Goal: Information Seeking & Learning: Learn about a topic

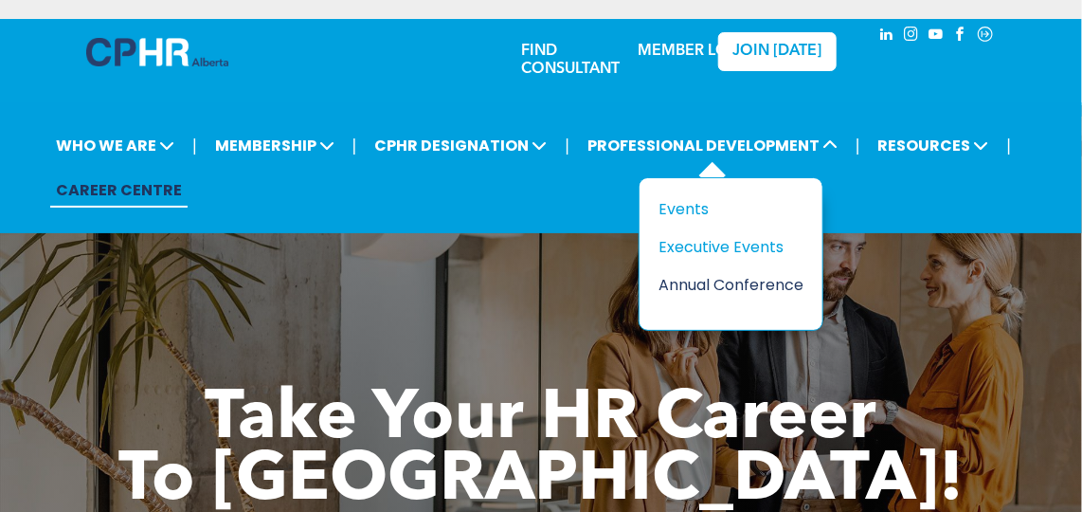
click at [716, 290] on div "Annual Conference" at bounding box center [724, 285] width 131 height 24
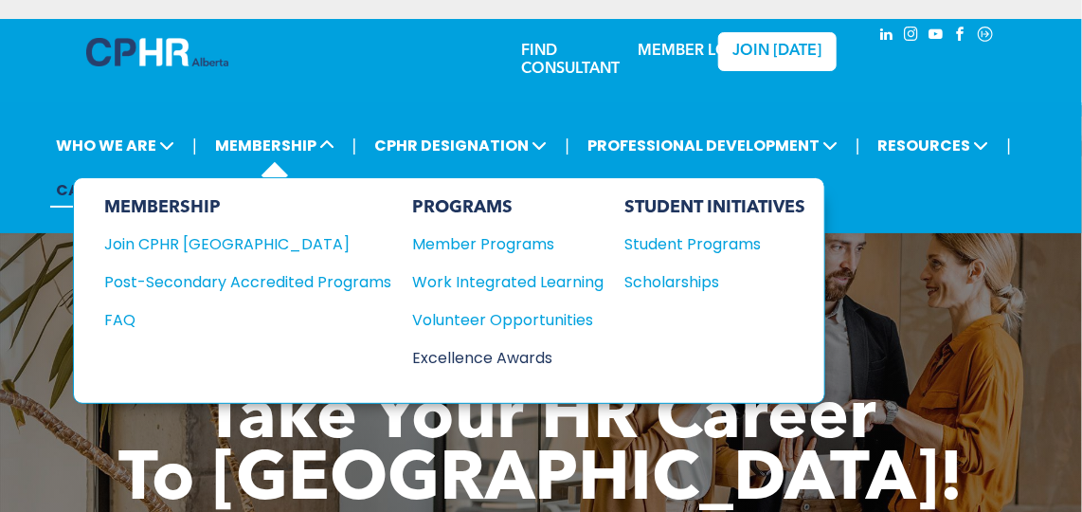
click at [493, 356] on div "Excellence Awards" at bounding box center [498, 358] width 172 height 24
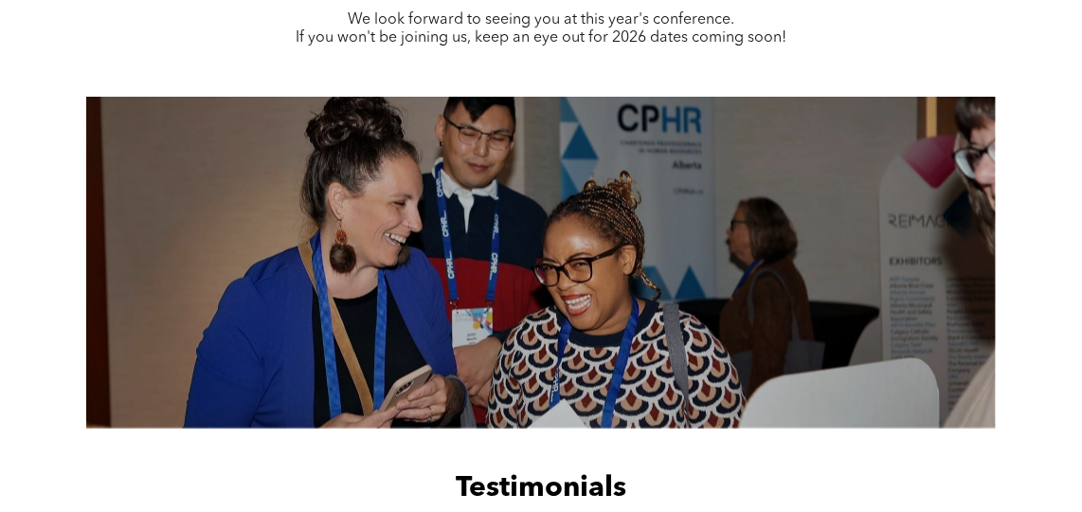
scroll to position [1206, 0]
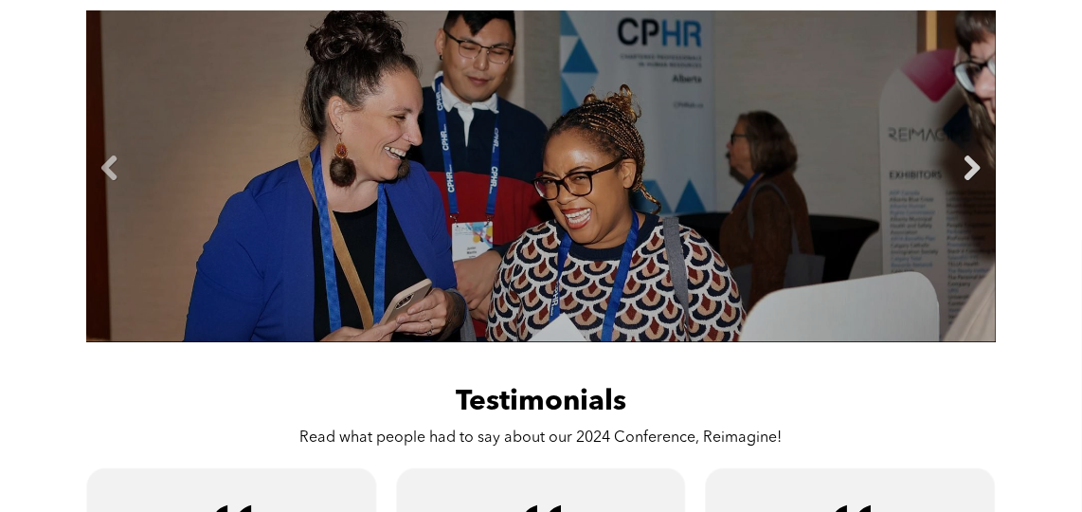
click at [970, 165] on link "Next" at bounding box center [972, 169] width 28 height 28
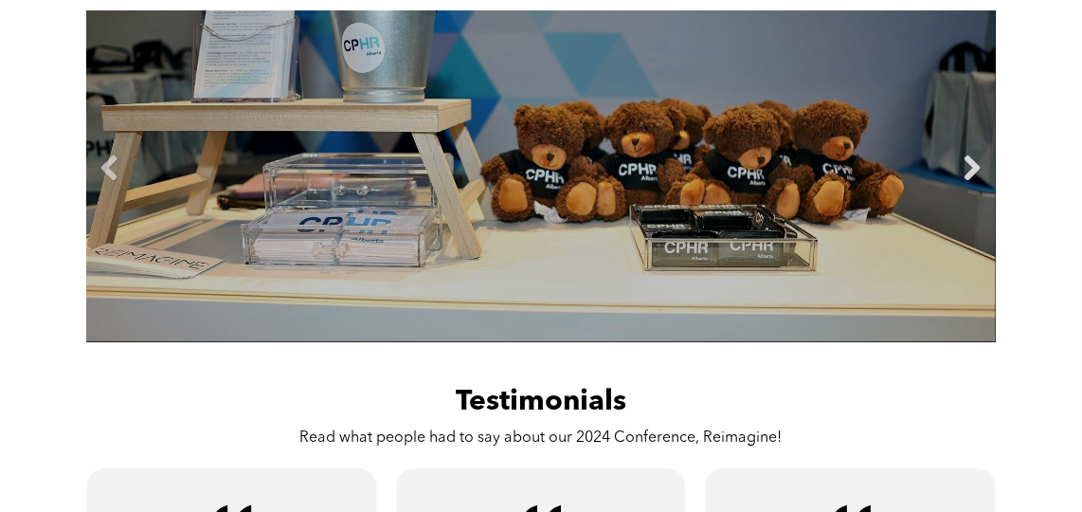
click at [970, 165] on link "Next" at bounding box center [972, 169] width 28 height 28
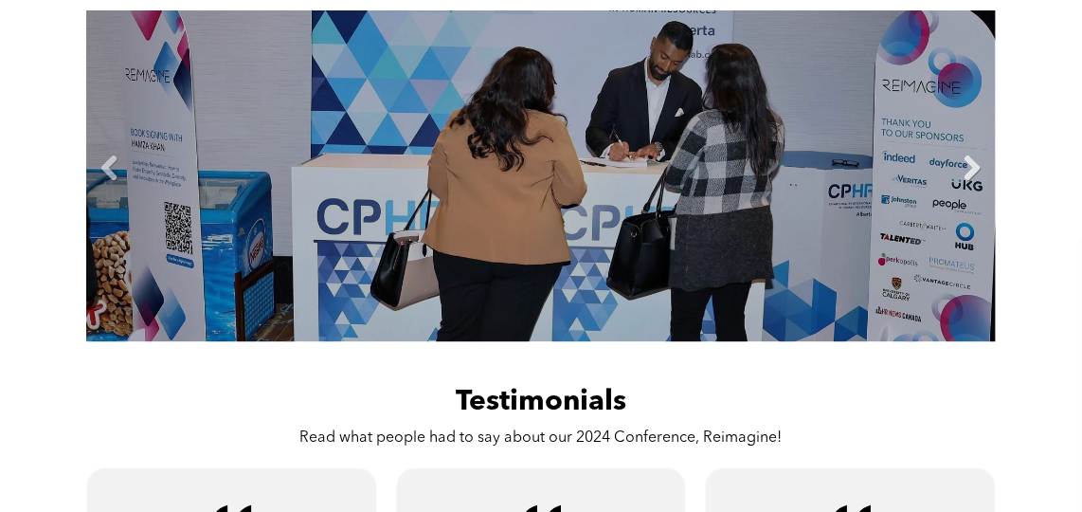
click at [970, 165] on link "Next" at bounding box center [972, 169] width 28 height 28
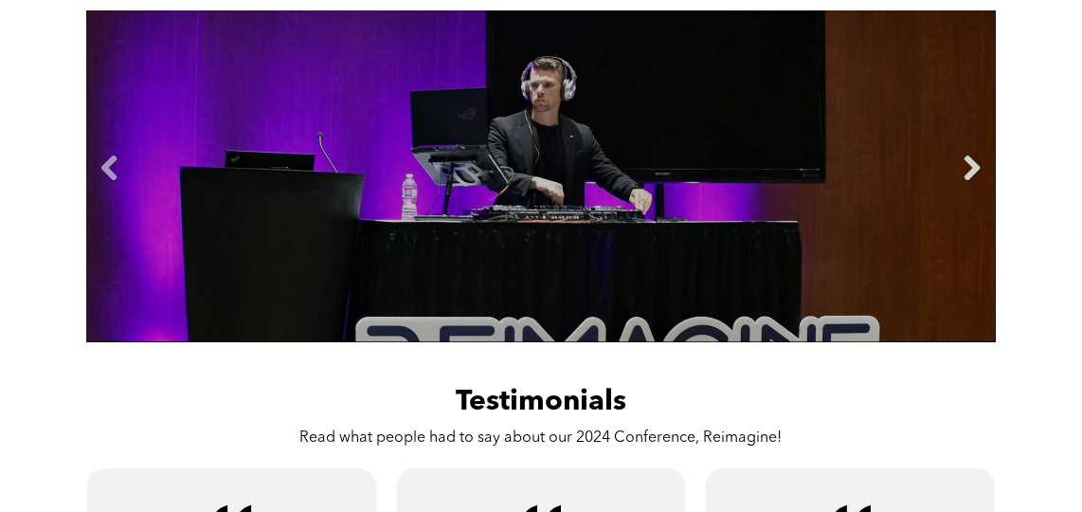
click at [970, 165] on link "Next" at bounding box center [972, 169] width 28 height 28
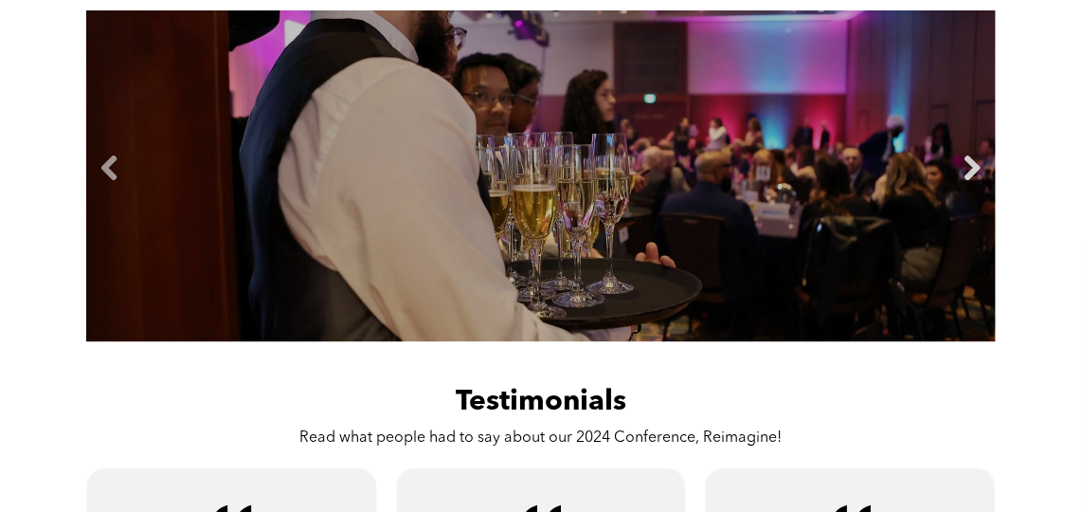
click at [970, 165] on link "Next" at bounding box center [972, 169] width 28 height 28
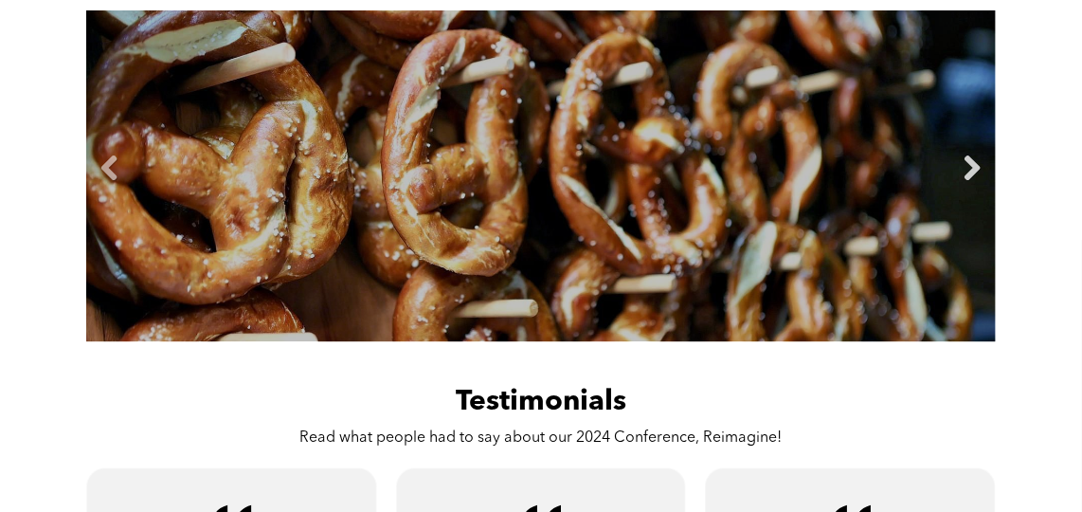
click at [970, 165] on link "Next" at bounding box center [972, 169] width 28 height 28
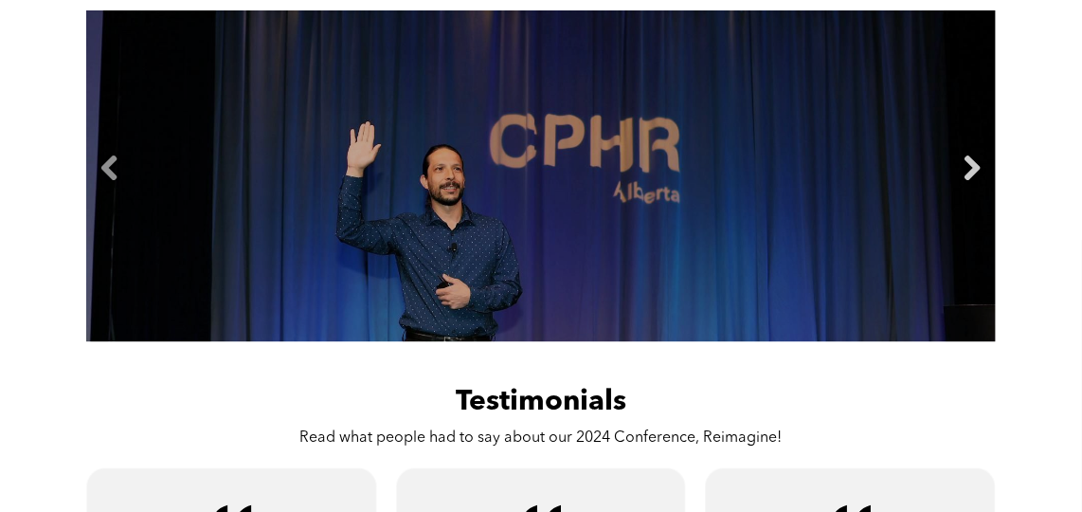
click at [970, 165] on link "Next" at bounding box center [972, 169] width 28 height 28
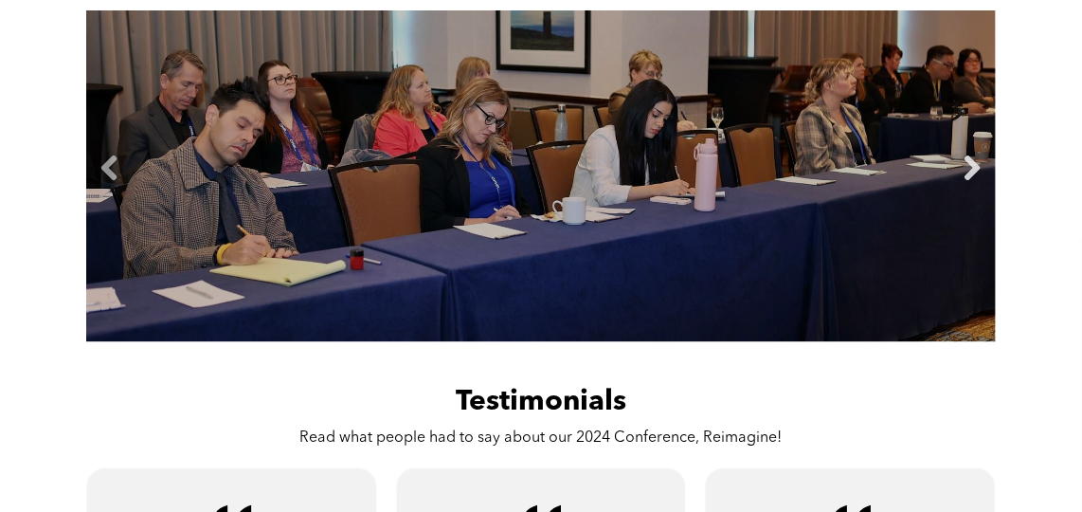
click at [970, 166] on link "Next" at bounding box center [972, 169] width 28 height 28
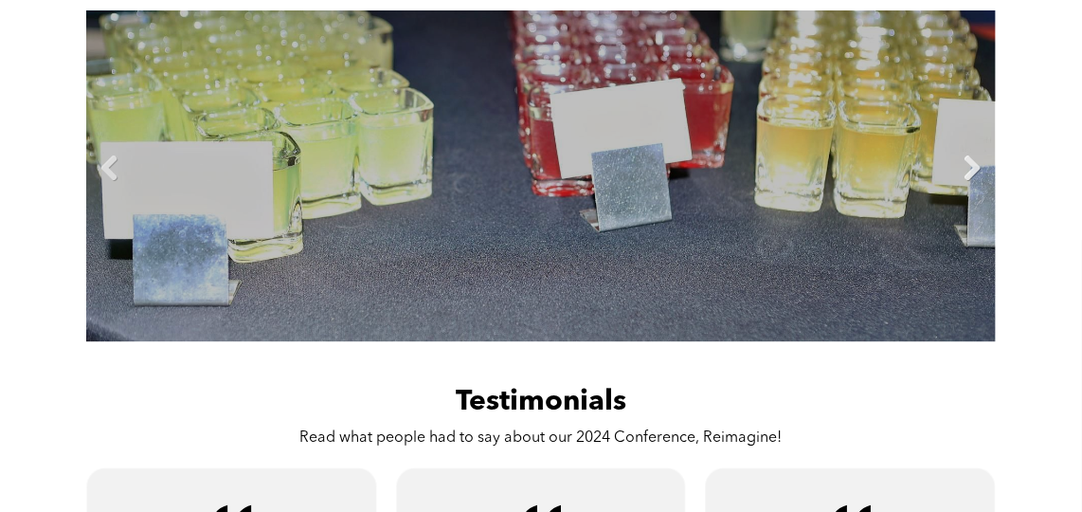
click at [969, 166] on link "Next" at bounding box center [972, 169] width 28 height 28
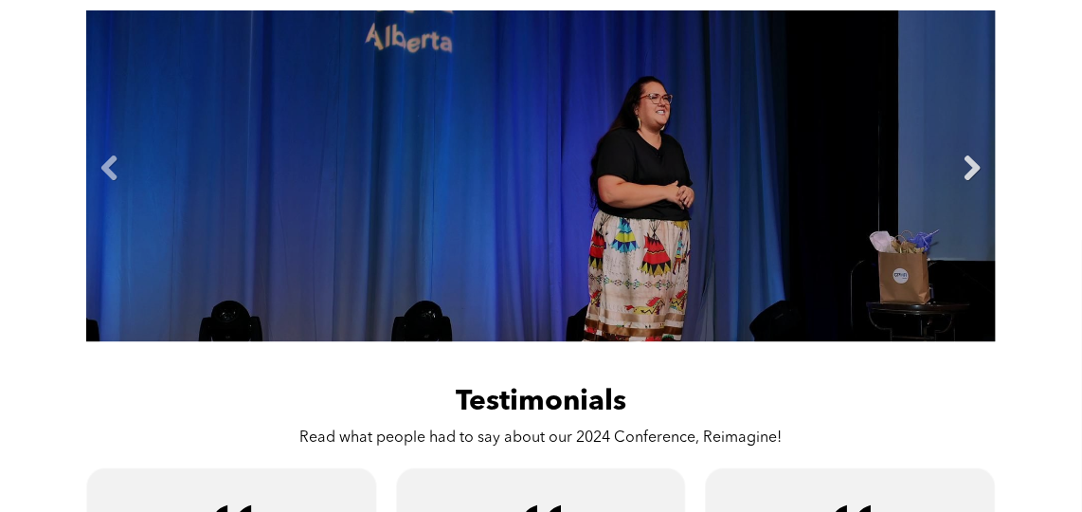
click at [969, 166] on link "Next" at bounding box center [972, 169] width 28 height 28
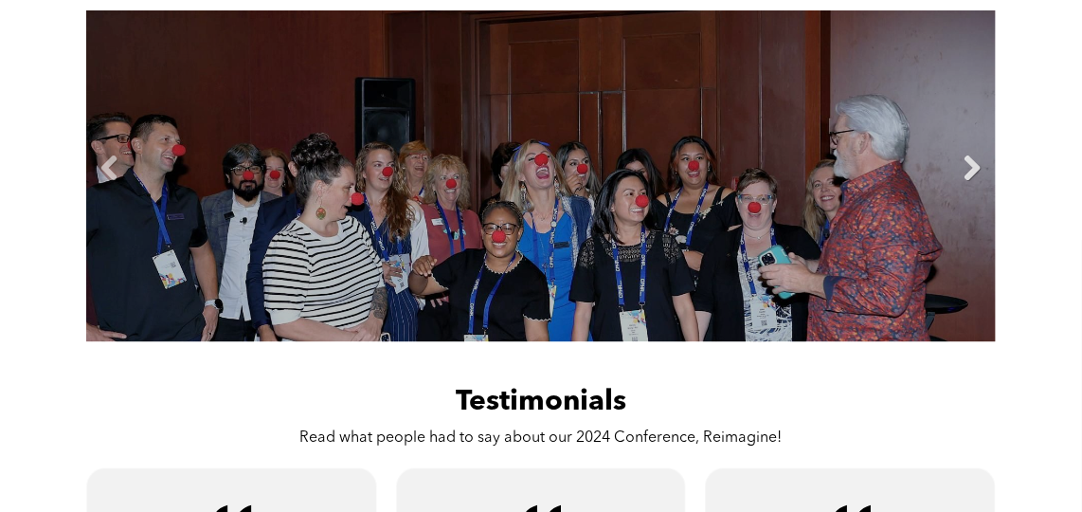
click at [966, 167] on link "Next" at bounding box center [972, 169] width 28 height 28
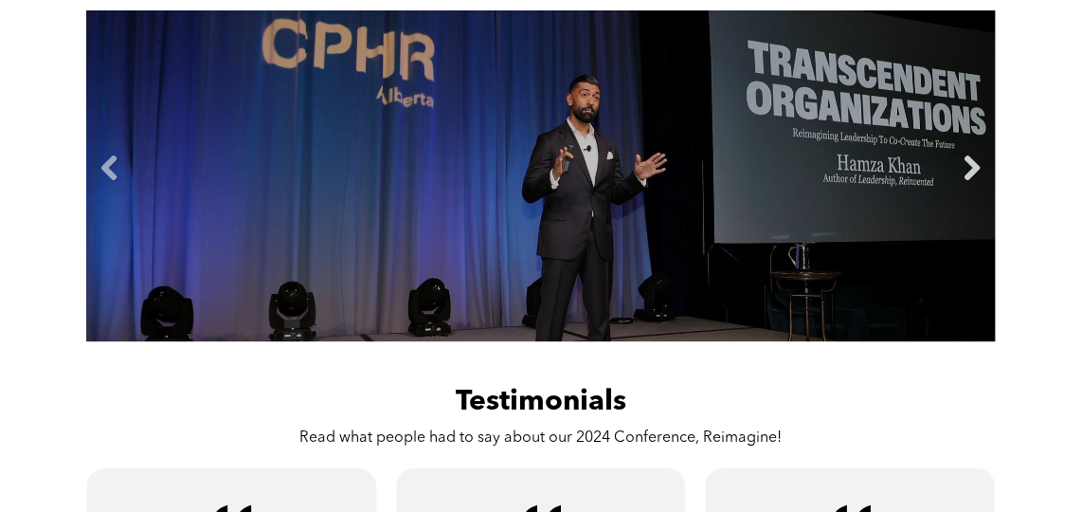
click at [966, 167] on link "Next" at bounding box center [972, 169] width 28 height 28
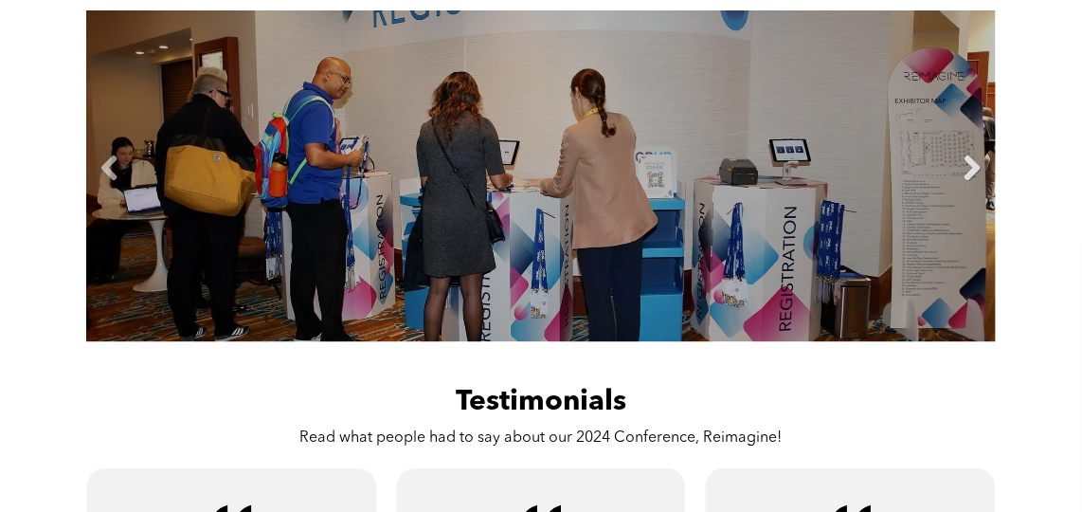
click at [966, 167] on link "Next" at bounding box center [972, 169] width 28 height 28
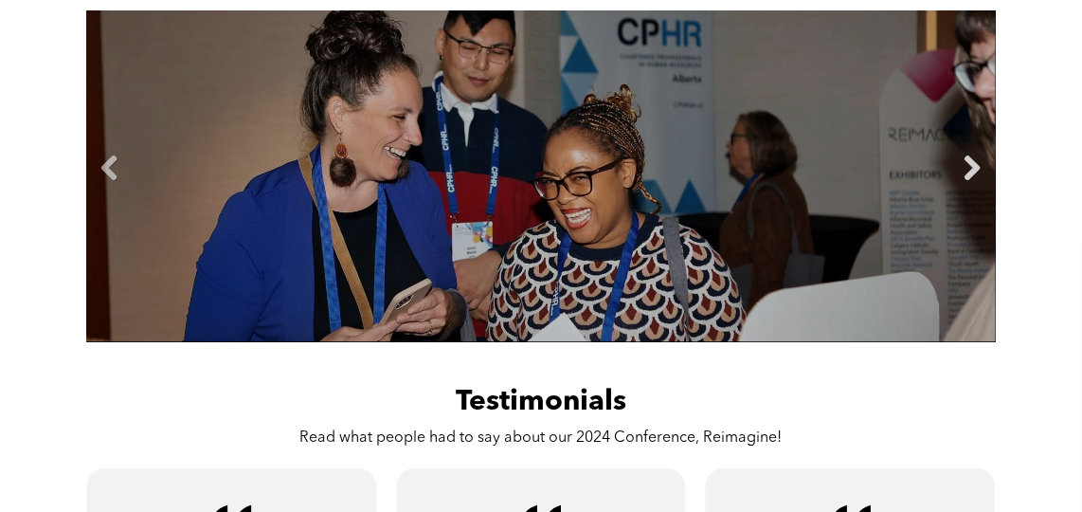
click at [966, 167] on link "Next" at bounding box center [972, 169] width 28 height 28
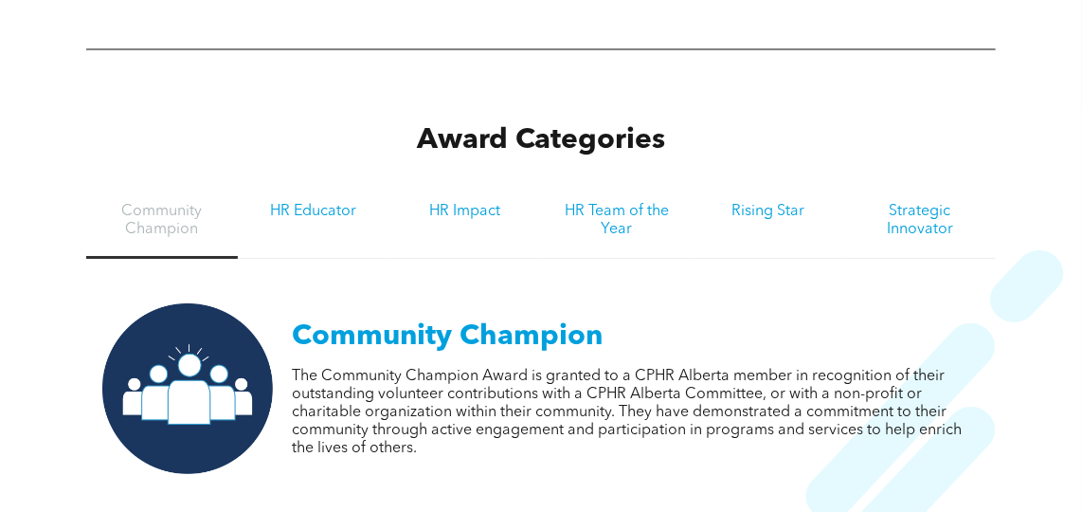
scroll to position [2326, 0]
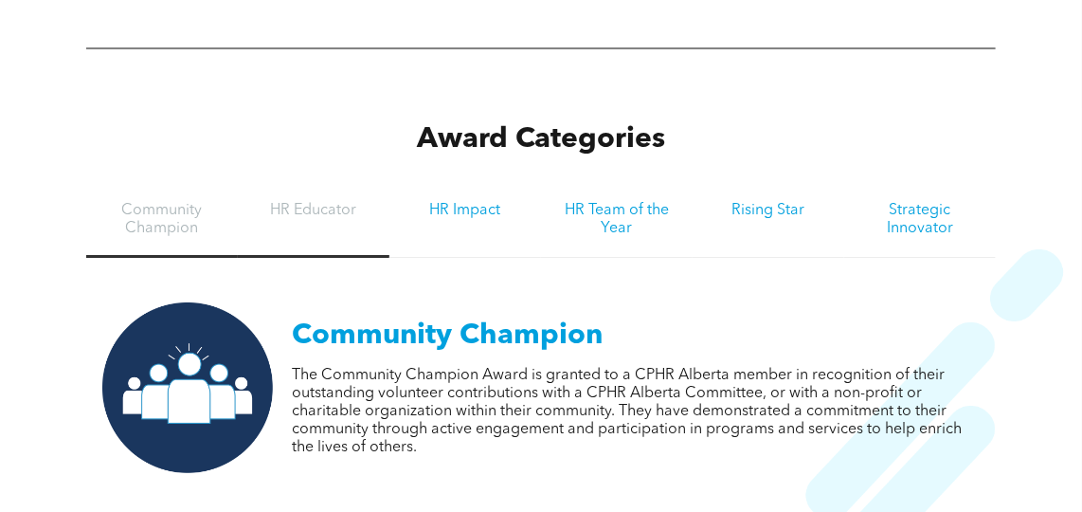
click at [331, 202] on h3 "HR Educator" at bounding box center [314, 211] width 118 height 18
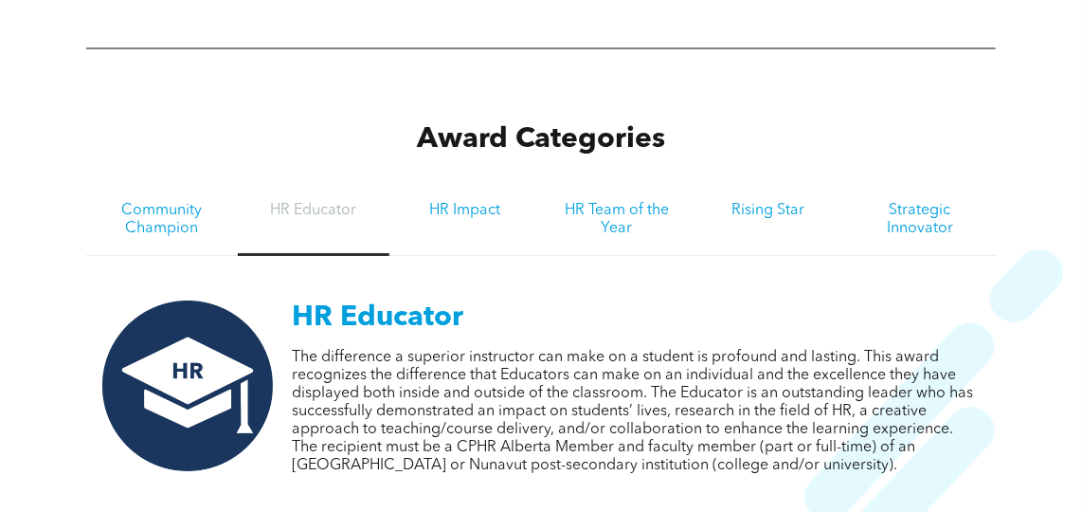
drag, startPoint x: 516, startPoint y: 352, endPoint x: 900, endPoint y: 347, distance: 384.8
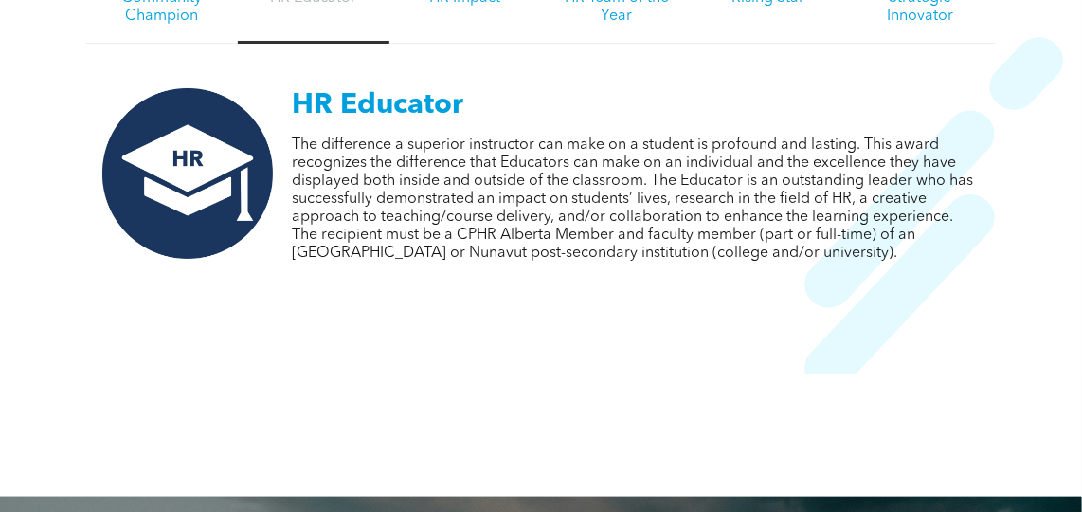
scroll to position [2240, 0]
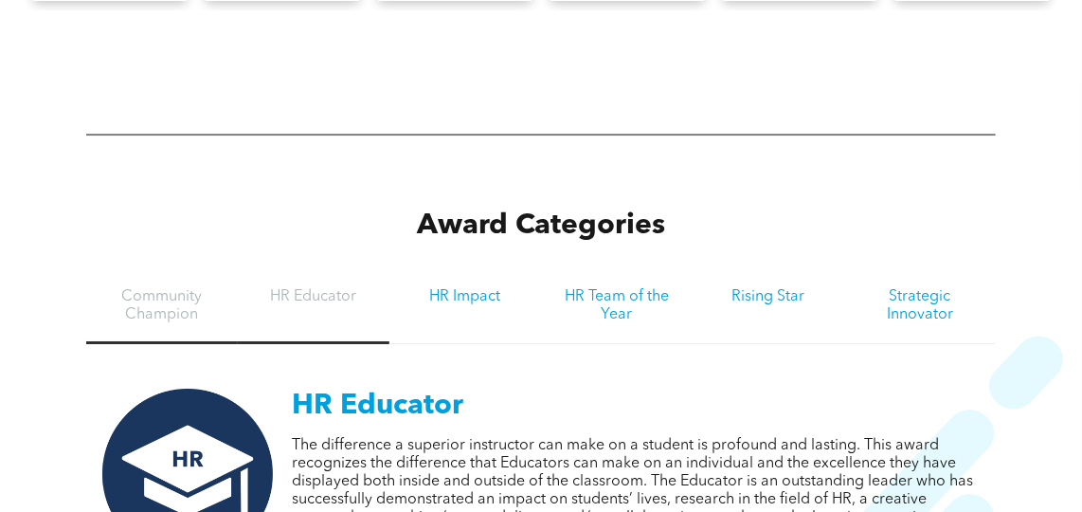
click at [176, 297] on h3 "Community Champion" at bounding box center [162, 306] width 118 height 36
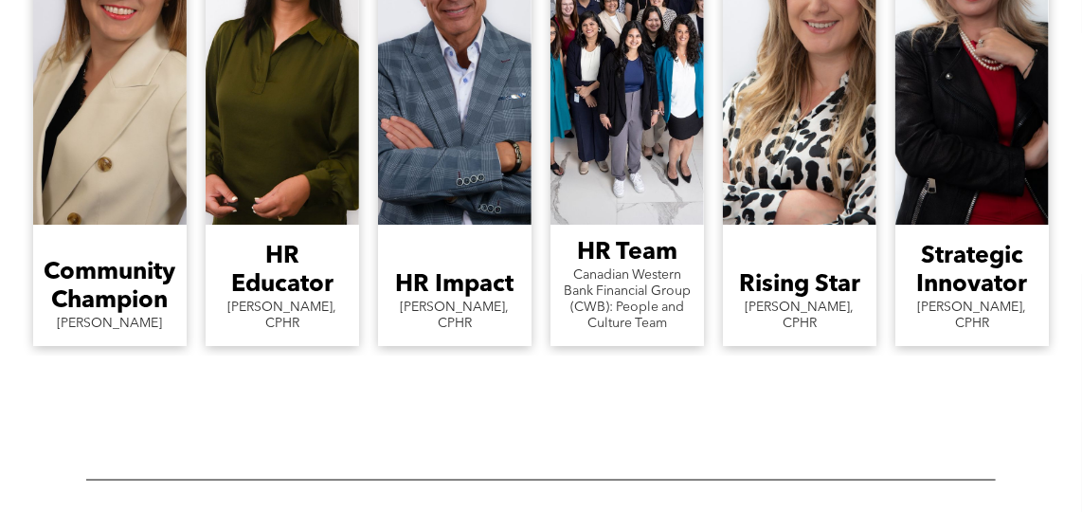
scroll to position [1637, 0]
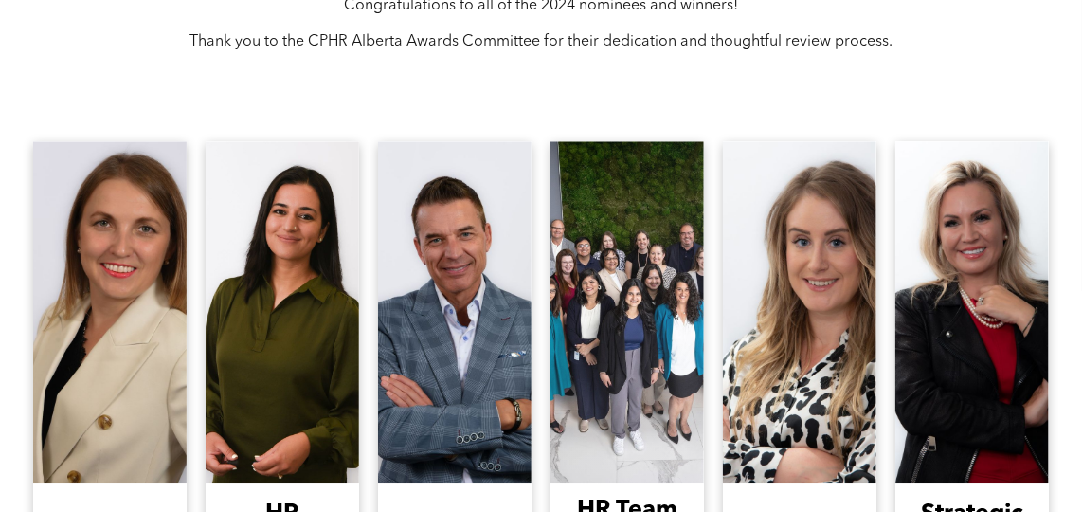
click at [623, 310] on link "A large group of people are posing for a picture in front of a moss wall." at bounding box center [628, 311] width 154 height 341
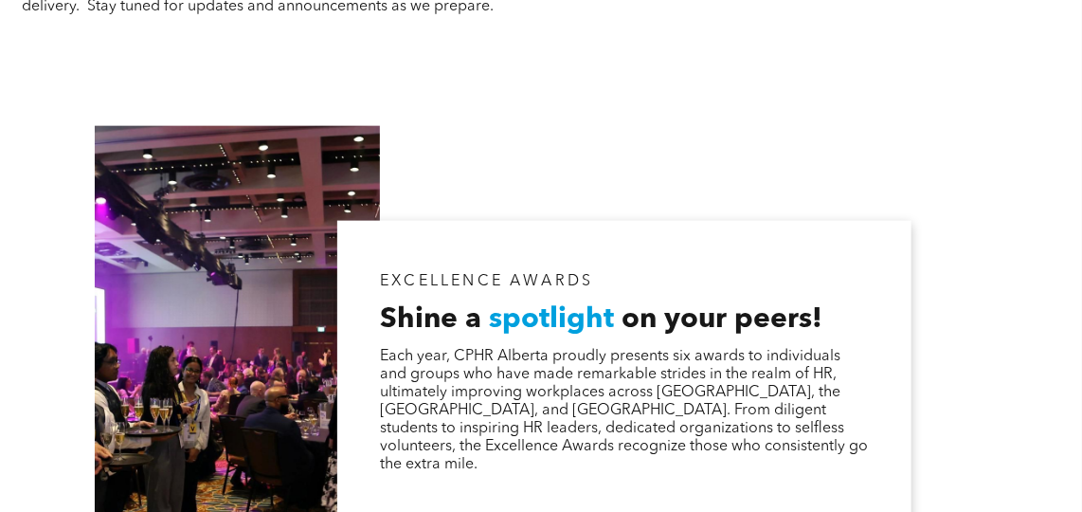
scroll to position [862, 0]
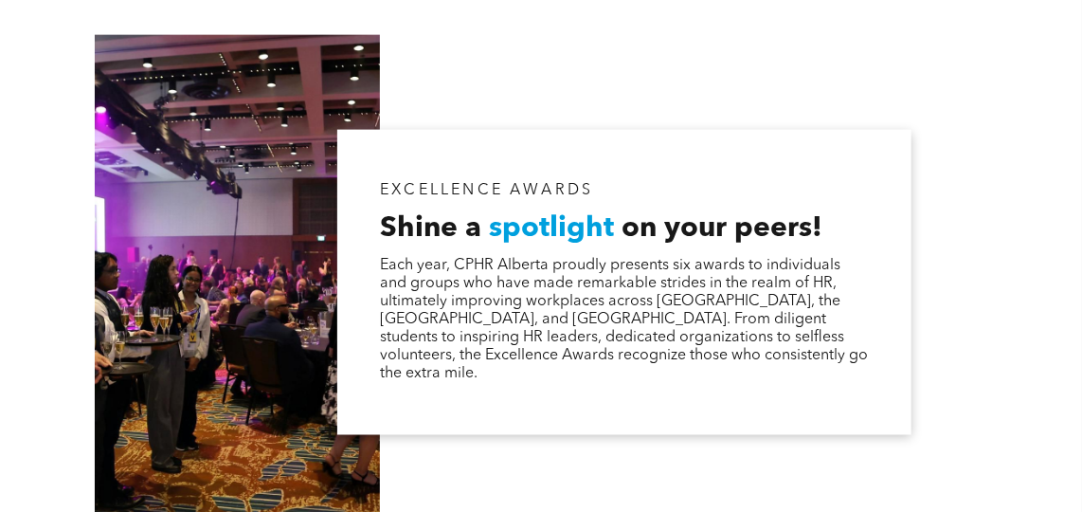
drag, startPoint x: 584, startPoint y: 254, endPoint x: 583, endPoint y: 241, distance: 13.3
click at [584, 255] on div "Each year, CPHR Alberta proudly presents six awards to individuals and groups w…" at bounding box center [624, 320] width 489 height 130
click at [553, 202] on div "EXCELLENCE AWARDS Shine a spotlight on your peers! Each year, CPHR Alberta prou…" at bounding box center [624, 282] width 574 height 305
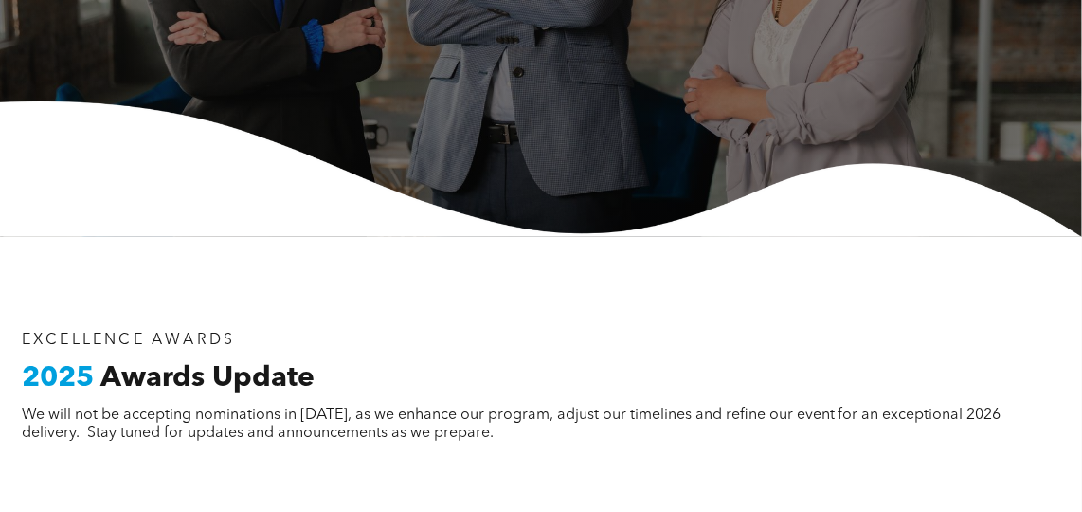
scroll to position [0, 0]
